Goal: Transaction & Acquisition: Purchase product/service

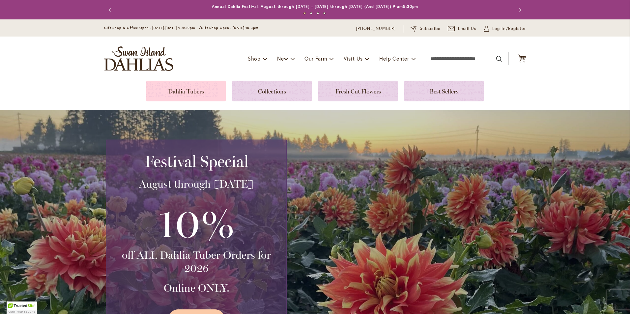
click at [198, 88] on link at bounding box center [185, 91] width 79 height 21
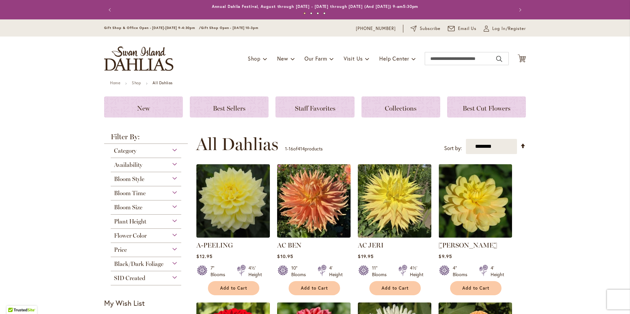
click at [167, 135] on strong "Filter By:" at bounding box center [146, 138] width 84 height 11
click at [168, 180] on div "Bloom Style" at bounding box center [146, 177] width 71 height 11
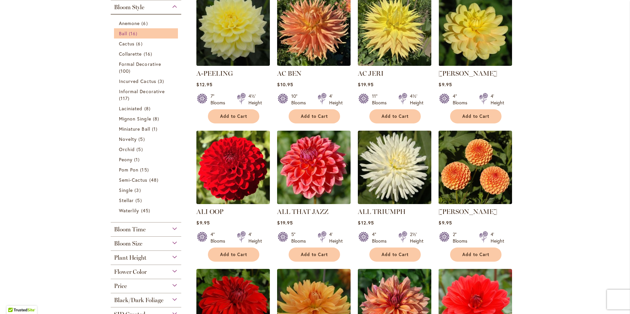
click at [134, 33] on span "16 items" at bounding box center [134, 33] width 10 height 7
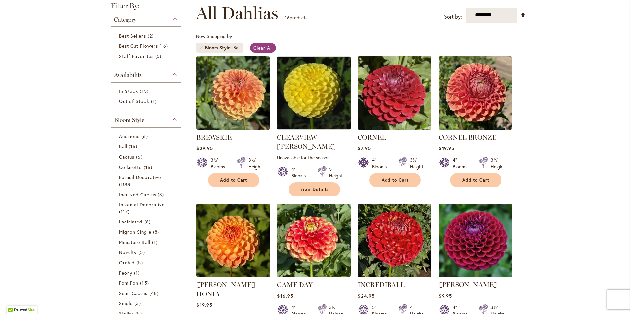
scroll to position [97, 0]
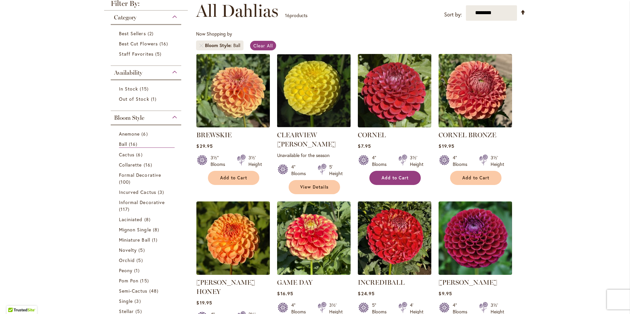
click at [388, 181] on button "Add to Cart" at bounding box center [395, 178] width 51 height 14
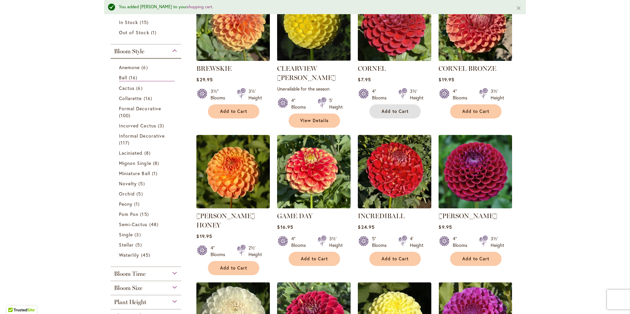
scroll to position [227, 0]
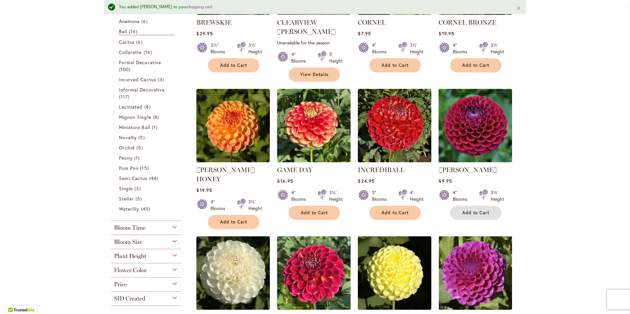
click at [480, 210] on span "Add to Cart" at bounding box center [475, 213] width 27 height 6
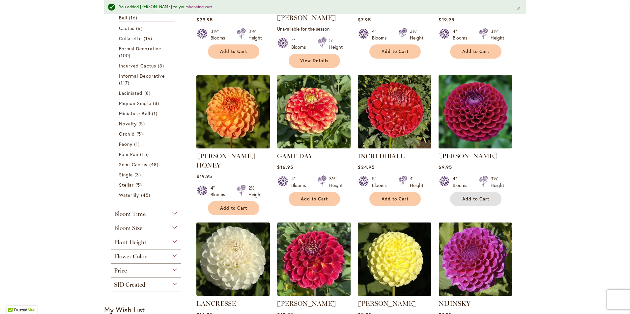
scroll to position [238, 0]
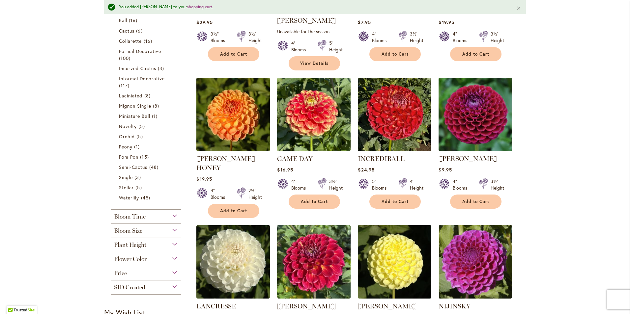
click at [175, 259] on div "Flower Color" at bounding box center [146, 257] width 71 height 11
click at [131, 273] on div "Orange/Peach" at bounding box center [135, 274] width 11 height 7
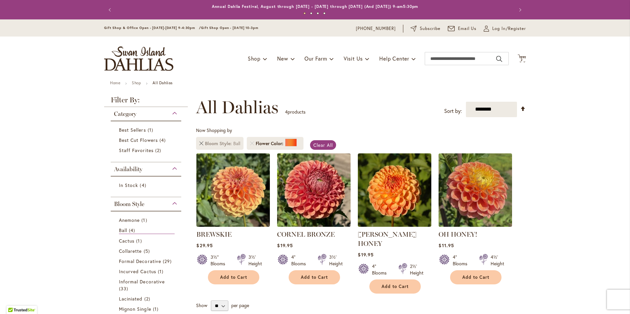
click at [199, 144] on link "Remove Bloom Style Ball" at bounding box center [201, 144] width 4 height 4
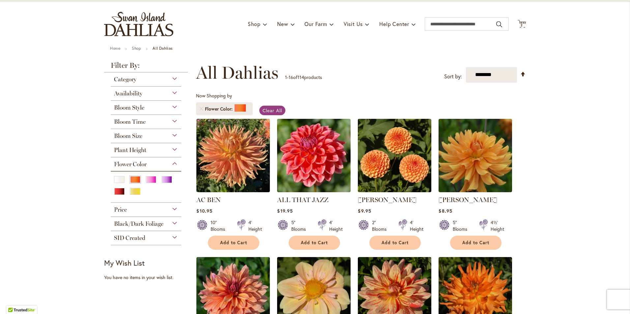
scroll to position [38, 0]
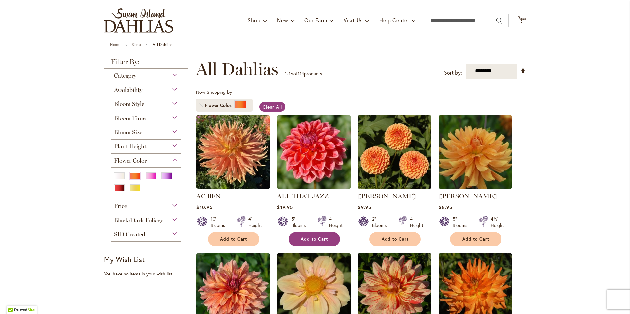
click at [313, 238] on span "Add to Cart" at bounding box center [314, 240] width 27 height 6
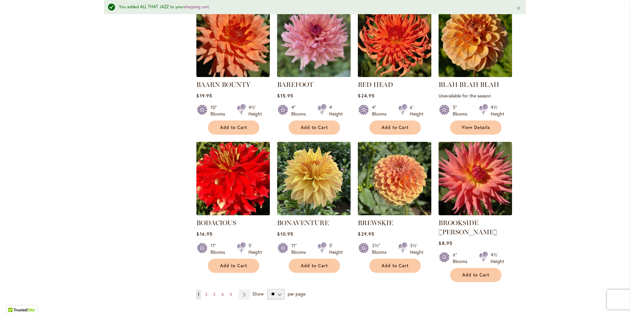
scroll to position [480, 0]
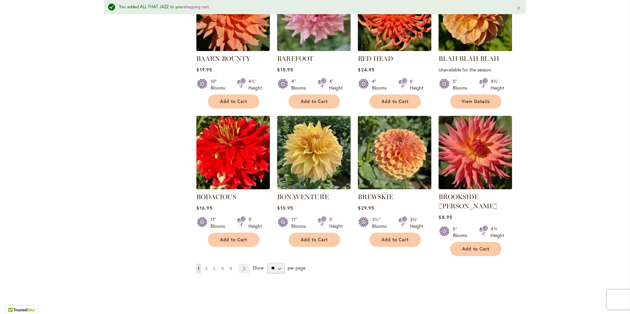
drag, startPoint x: 622, startPoint y: 173, endPoint x: 628, endPoint y: 138, distance: 35.4
click at [628, 139] on body "Skip to Accessibility Information The store will not work correctly in the case…" at bounding box center [315, 157] width 630 height 314
drag, startPoint x: 625, startPoint y: 173, endPoint x: 627, endPoint y: 164, distance: 8.5
click at [627, 166] on body "Skip to Accessibility Information The store will not work correctly in the case…" at bounding box center [315, 157] width 630 height 314
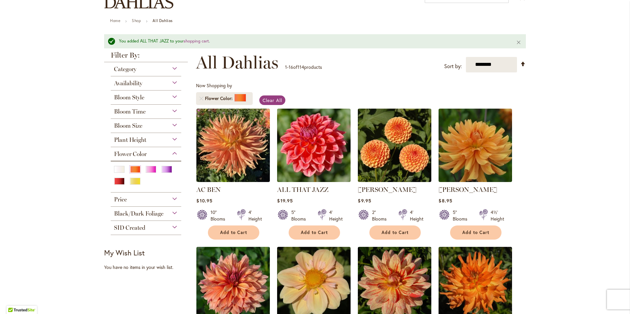
scroll to position [0, 0]
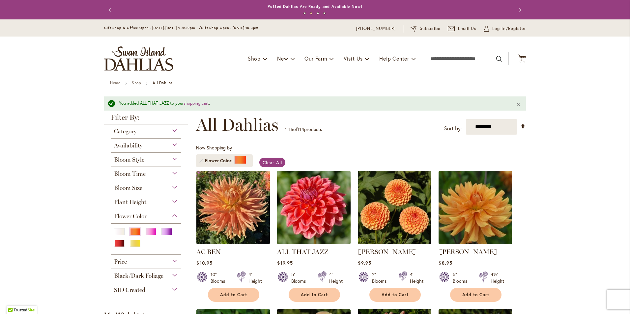
click at [133, 142] on span "Availability" at bounding box center [128, 145] width 28 height 7
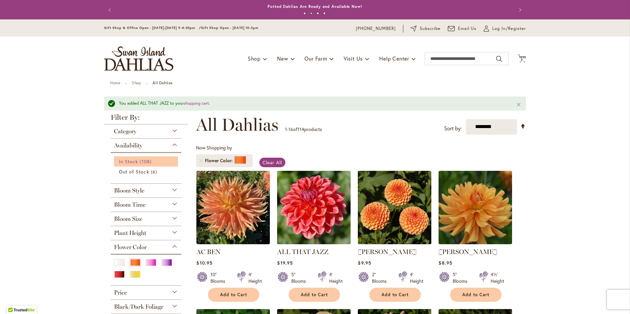
click at [133, 161] on span "In Stock" at bounding box center [128, 162] width 19 height 6
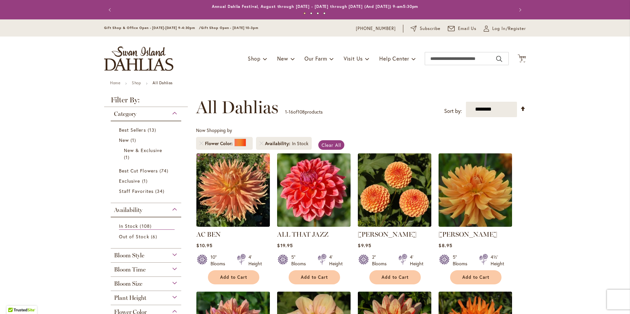
click at [168, 257] on div "Bloom Style" at bounding box center [146, 254] width 71 height 11
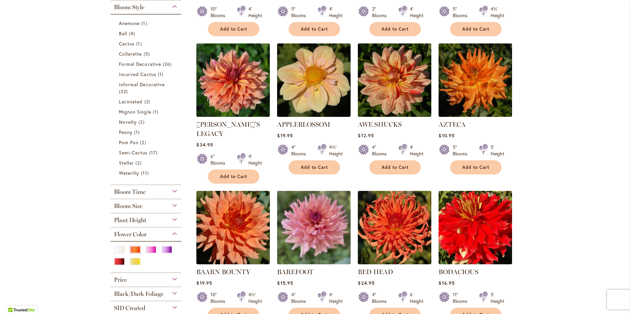
click at [170, 206] on div "Bloom Size" at bounding box center [146, 204] width 71 height 11
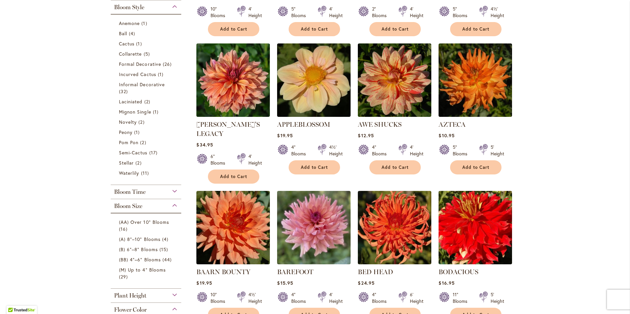
click at [171, 190] on div "Bloom Time" at bounding box center [146, 190] width 71 height 11
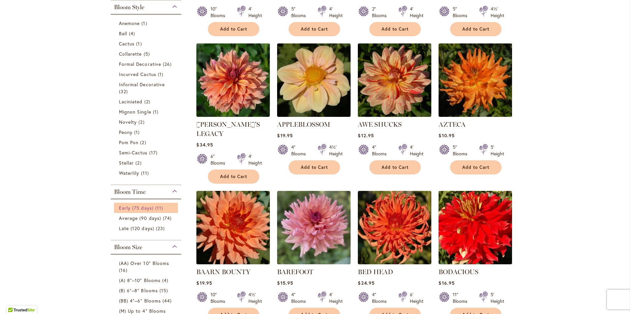
click at [135, 206] on span "Early (75 days)" at bounding box center [136, 208] width 35 height 6
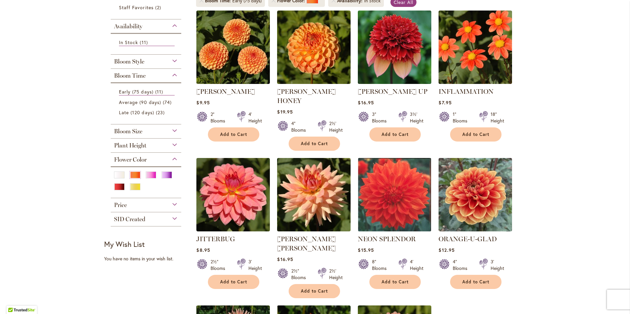
scroll to position [164, 0]
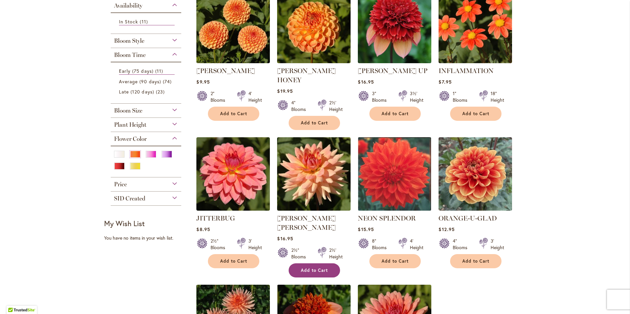
click at [312, 268] on span "Add to Cart" at bounding box center [314, 271] width 27 height 6
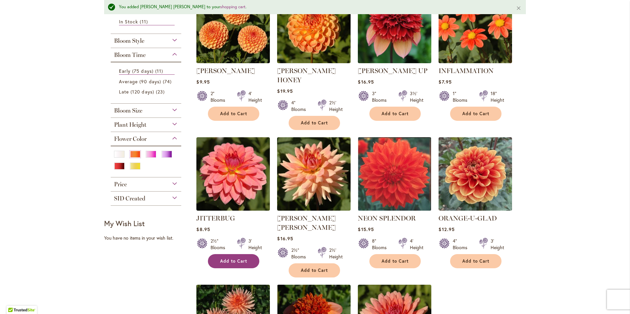
click at [231, 259] on span "Add to Cart" at bounding box center [233, 262] width 27 height 6
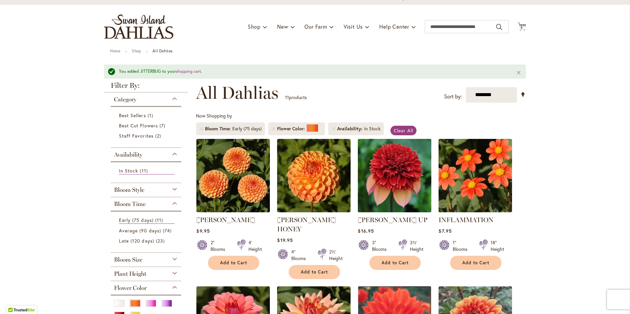
scroll to position [0, 0]
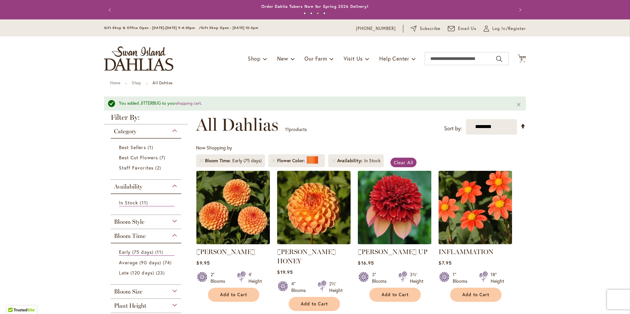
click at [517, 52] on div "Toggle Nav Shop Dahlia Tubers Collections Fresh Cut Dahlias Gardening Supplies …" at bounding box center [315, 59] width 435 height 44
click at [518, 56] on icon at bounding box center [522, 58] width 8 height 8
